Goal: Information Seeking & Learning: Learn about a topic

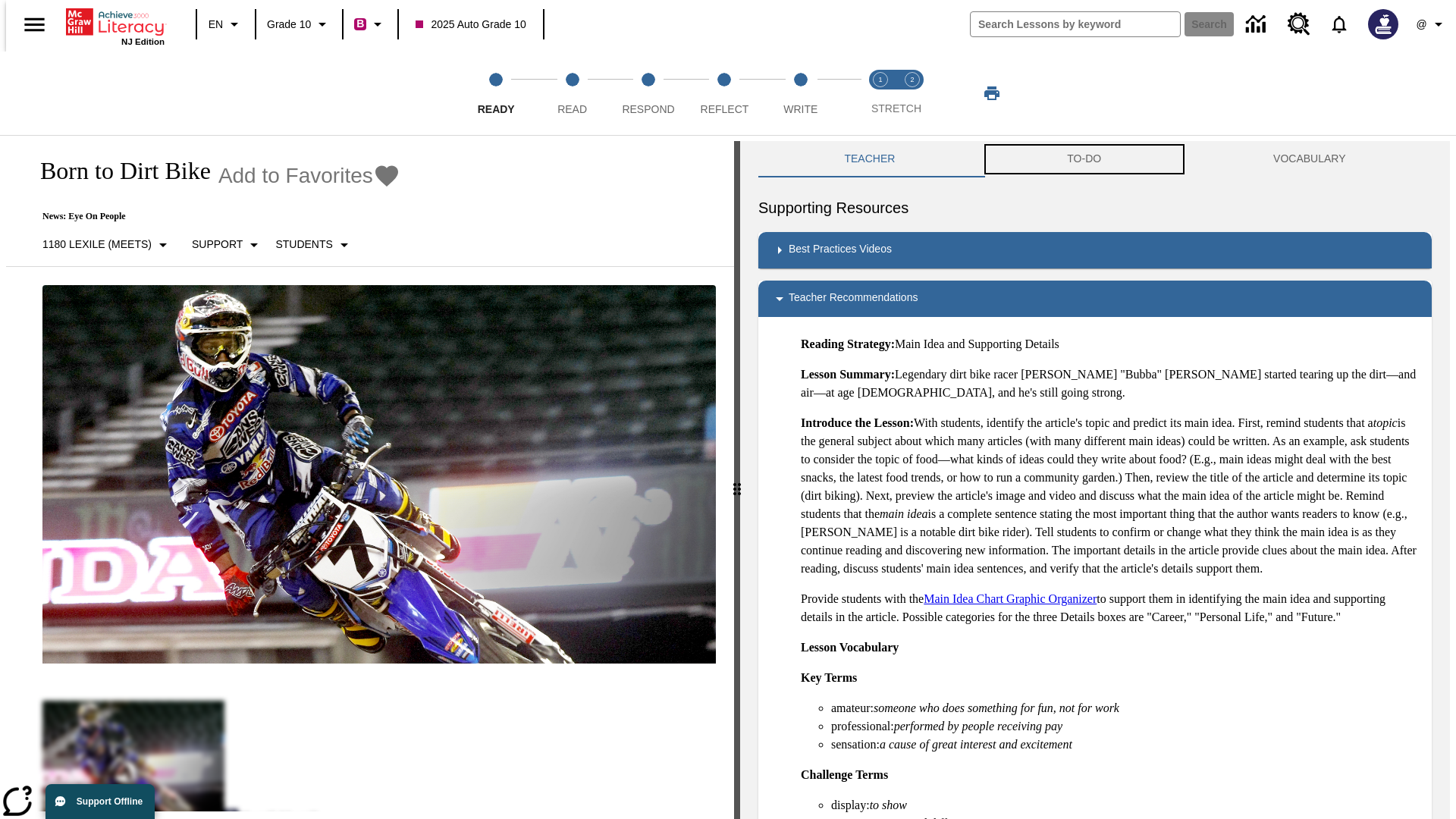
click at [1084, 159] on button "TO-DO" at bounding box center [1084, 159] width 206 height 36
